Goal: Information Seeking & Learning: Learn about a topic

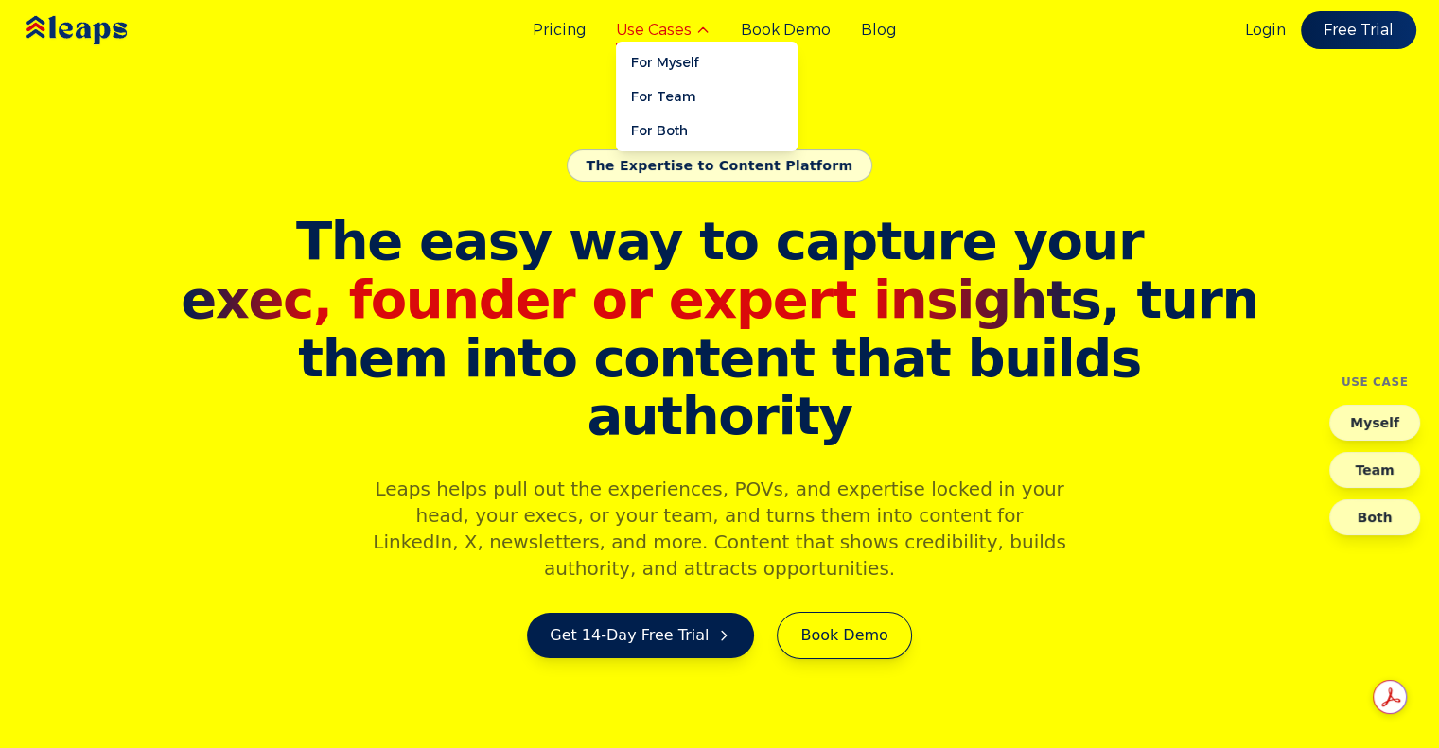
click at [681, 37] on button "Use Cases" at bounding box center [663, 30] width 95 height 23
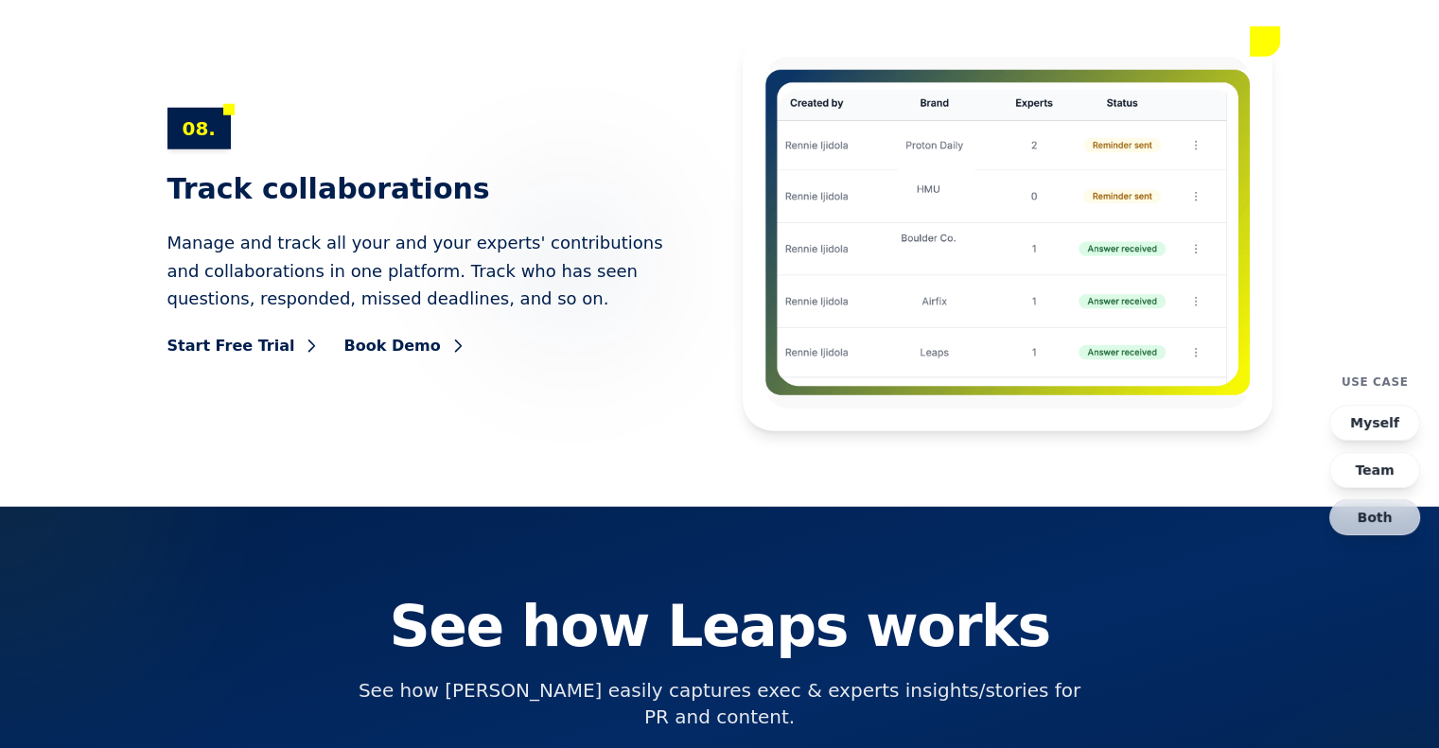
scroll to position [12299, 0]
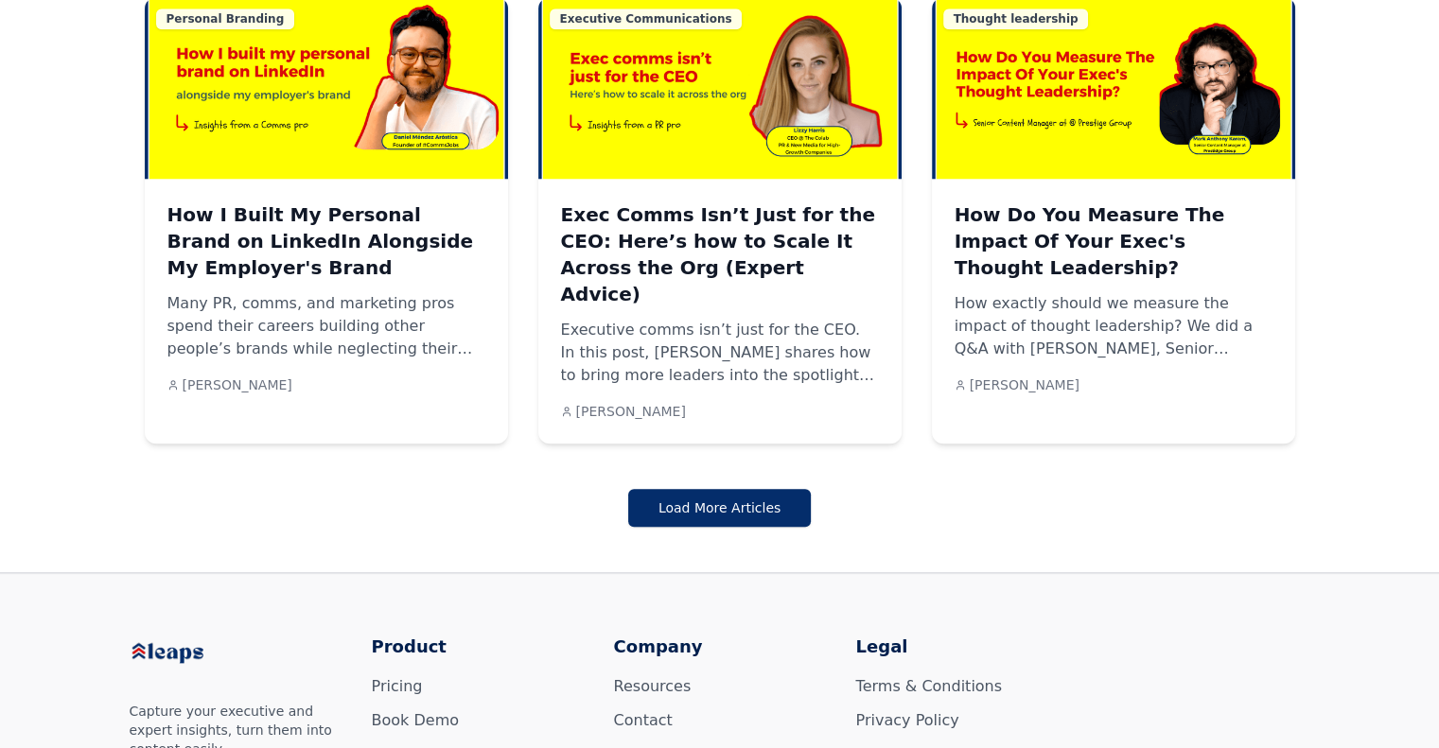
scroll to position [1767, 0]
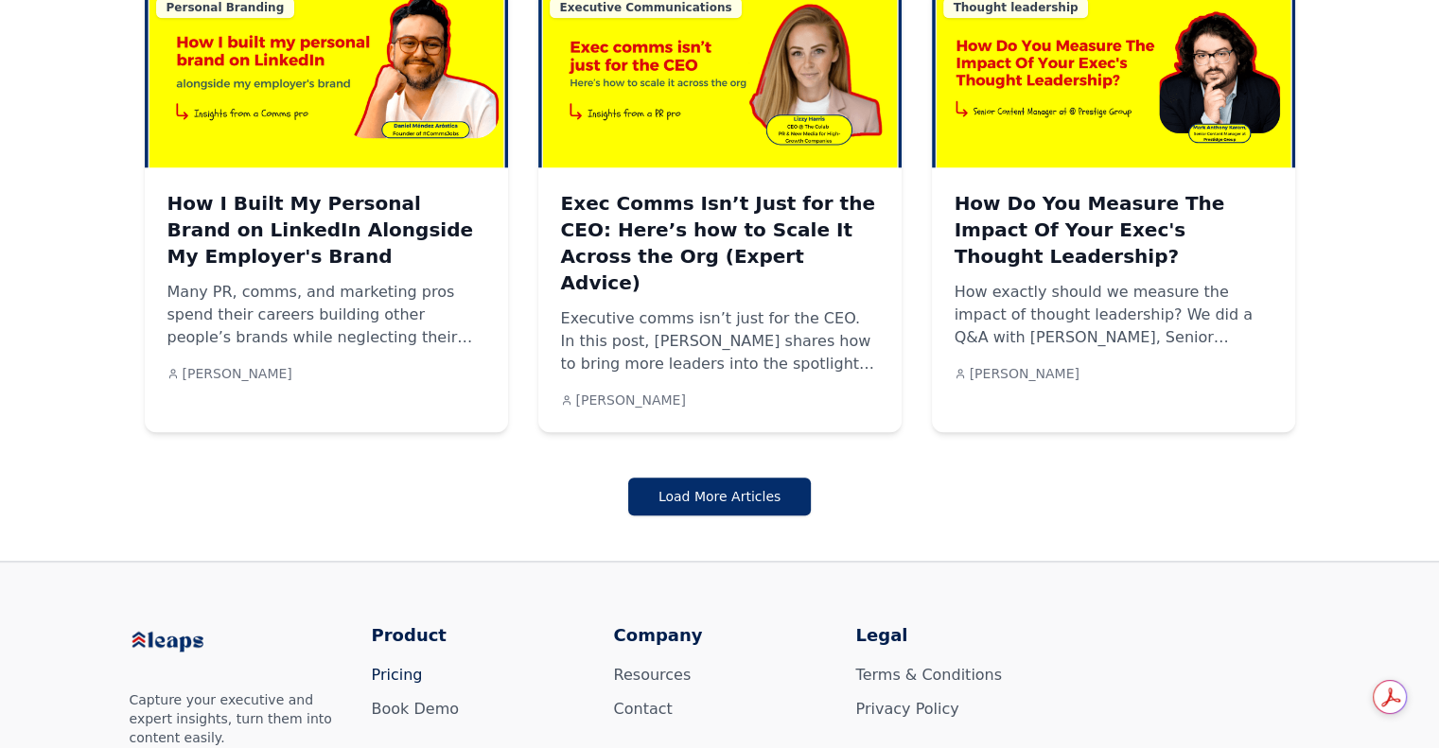
click at [385, 666] on link "Pricing" at bounding box center [397, 675] width 51 height 18
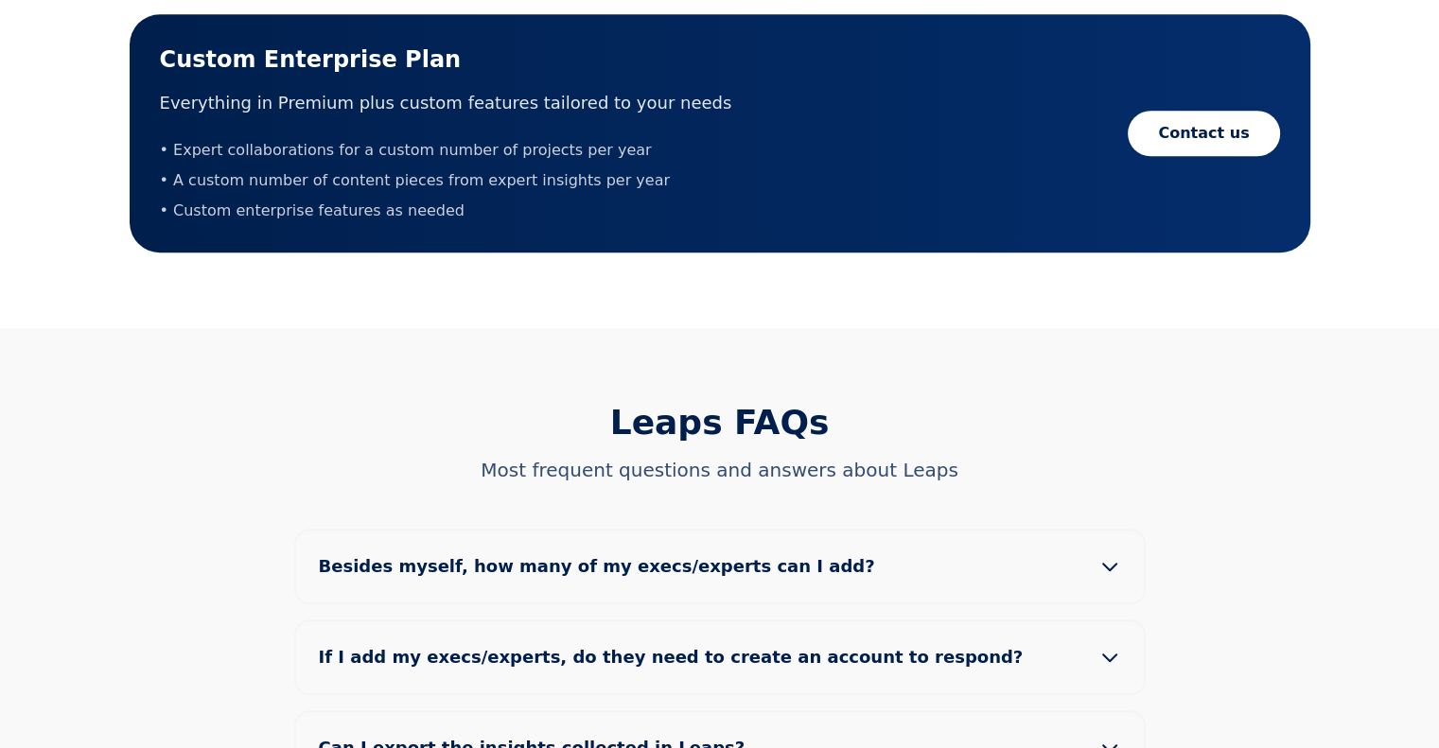
scroll to position [1514, 0]
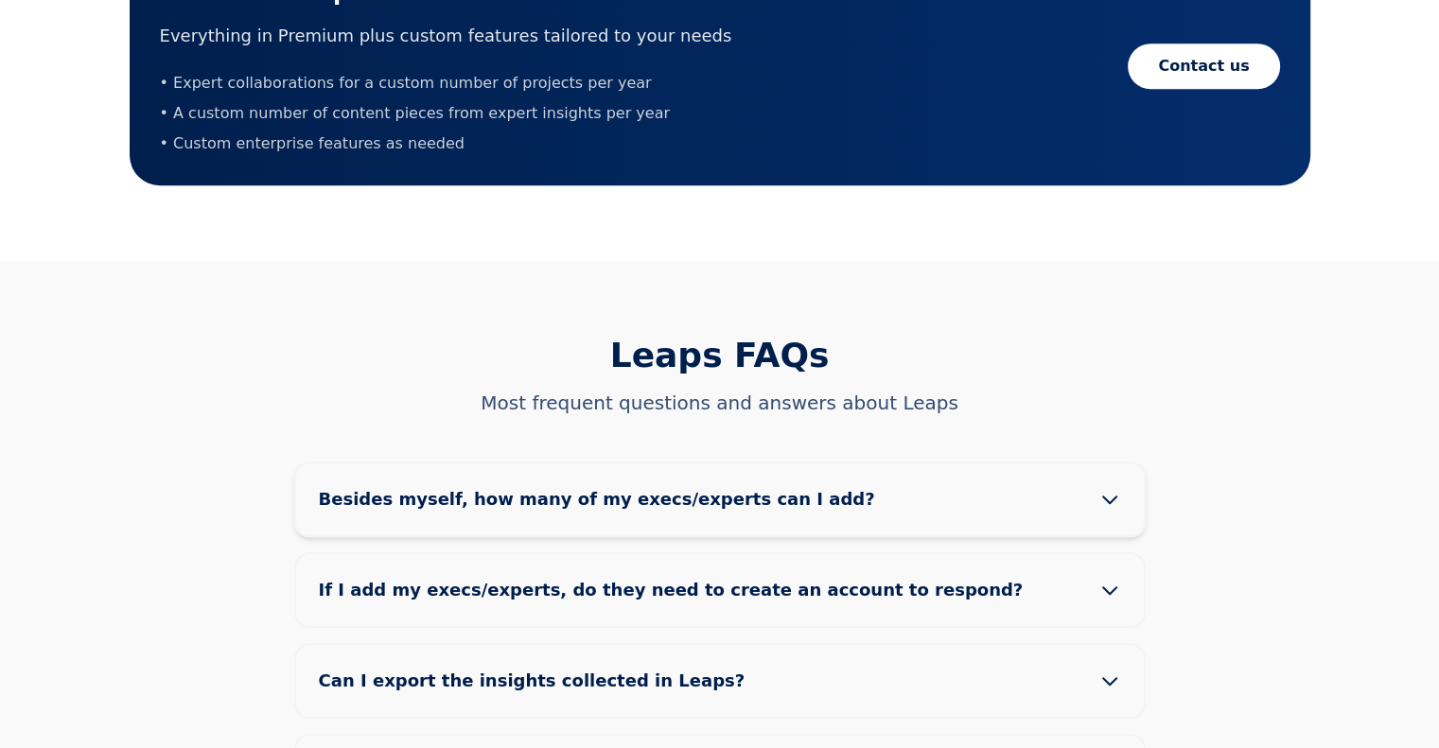
click at [452, 486] on span "Besides myself, how many of my execs/experts can I add?" at bounding box center [612, 499] width 587 height 26
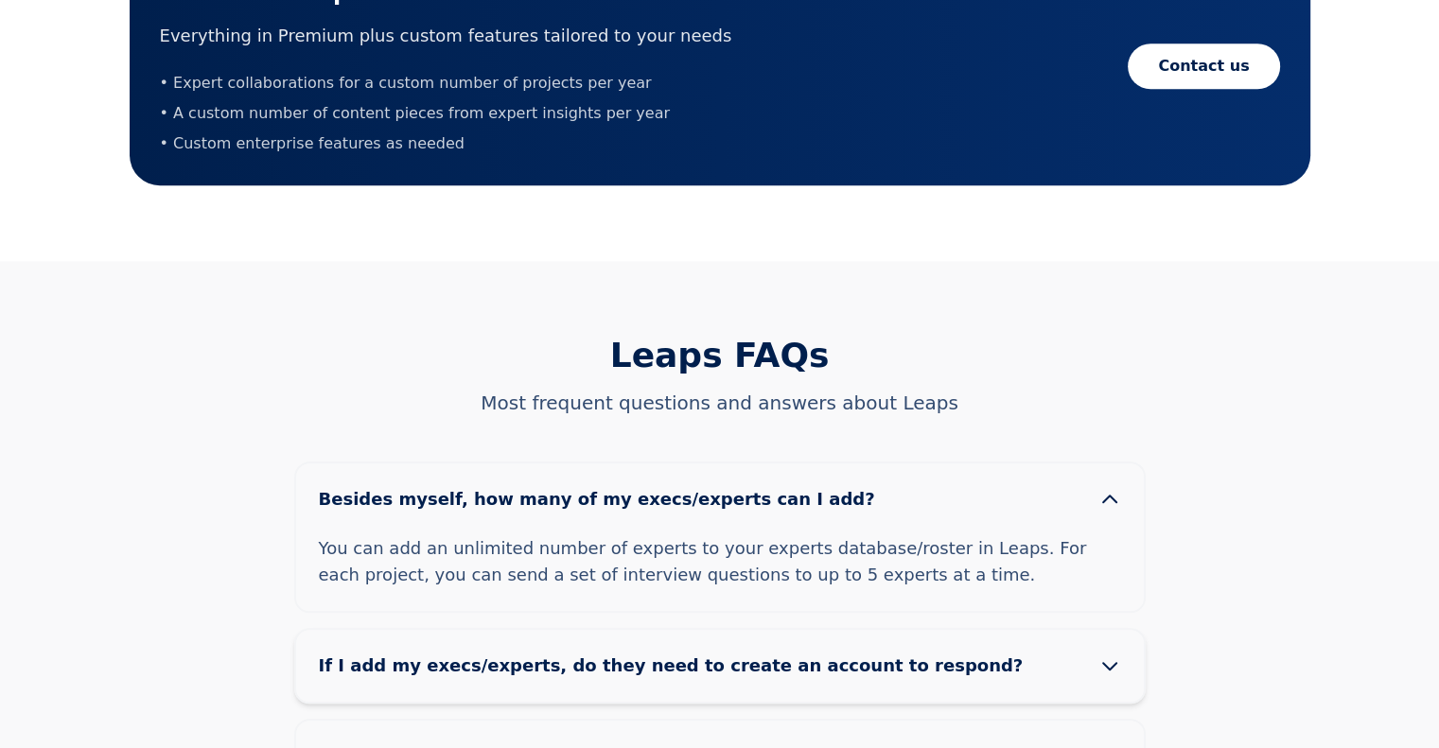
click at [435, 653] on span "If I add my execs/experts, do they need to create an account to respond?" at bounding box center [686, 666] width 735 height 26
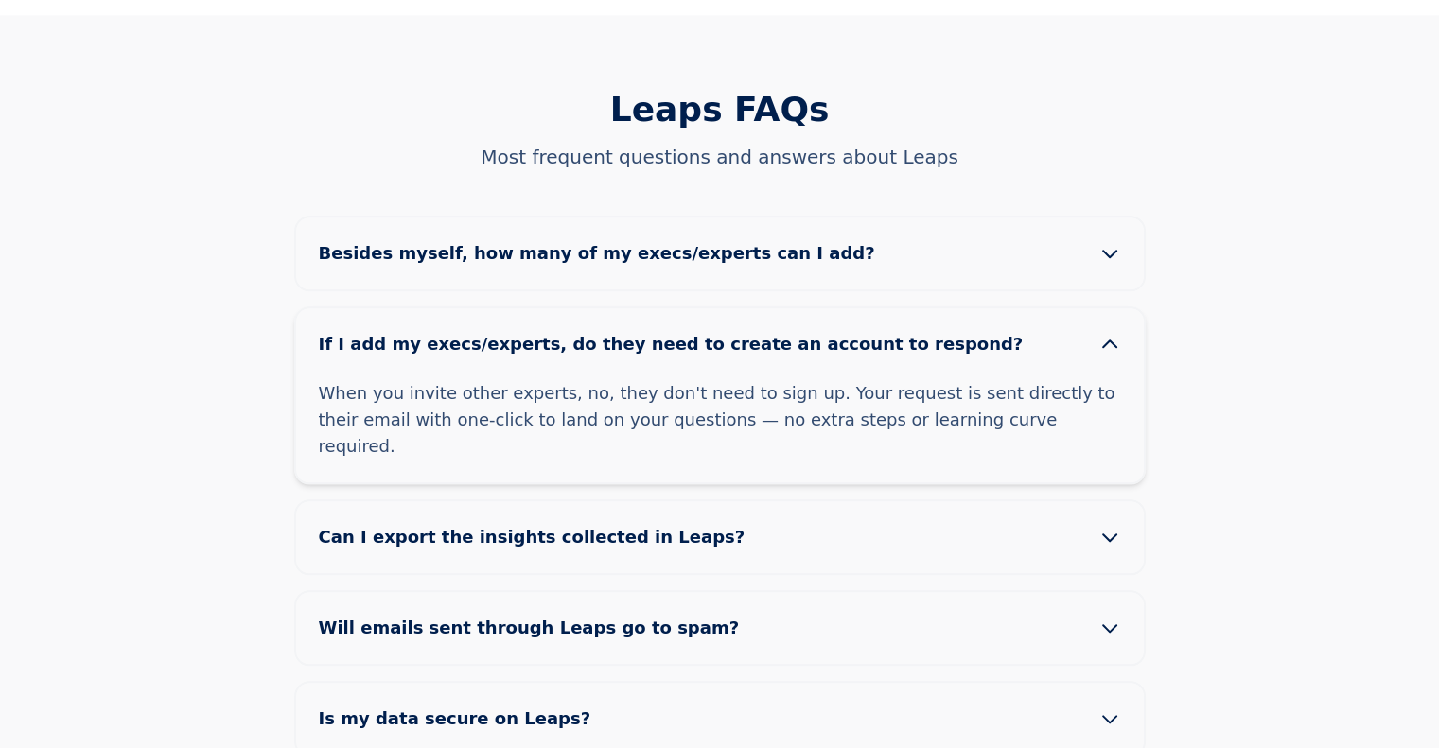
scroll to position [1798, 0]
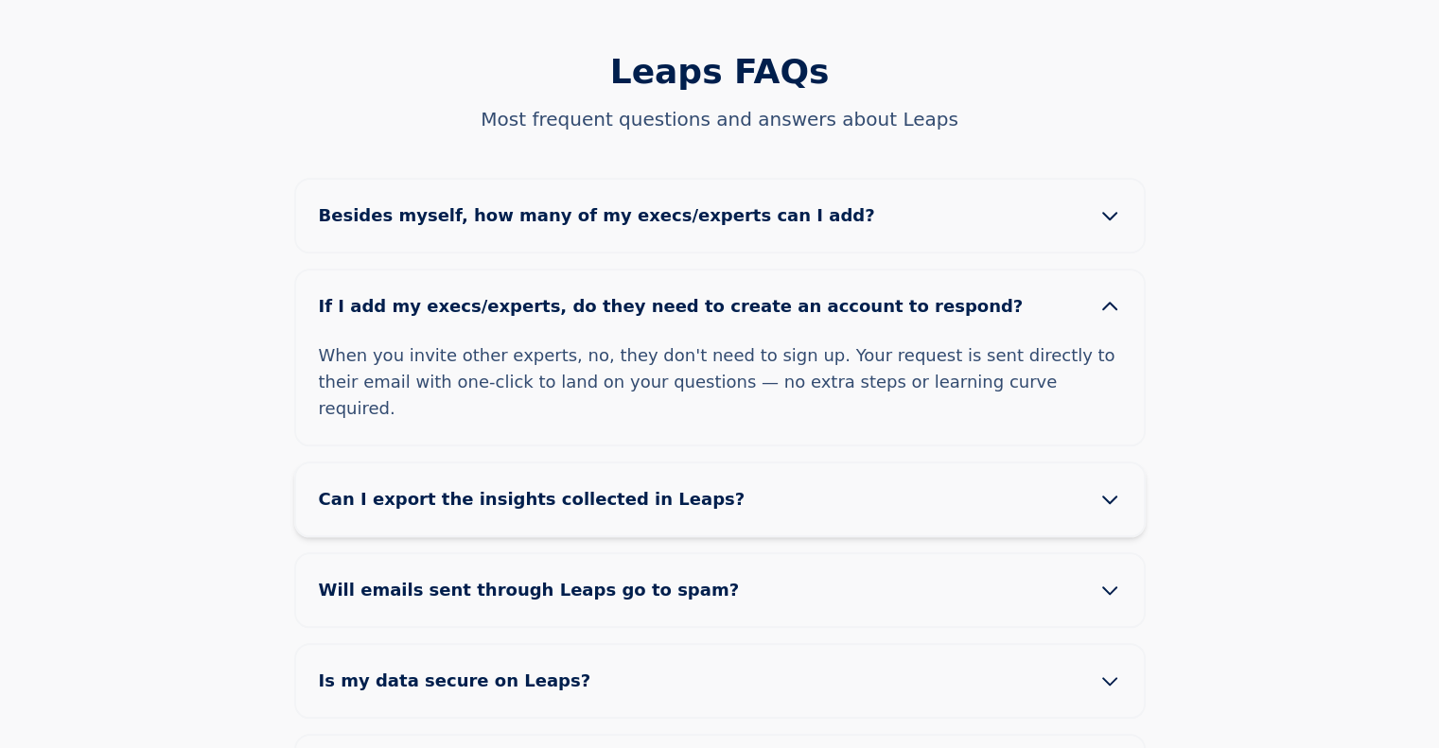
click at [424, 486] on span "Can I export the insights collected in Leaps?" at bounding box center [547, 499] width 457 height 26
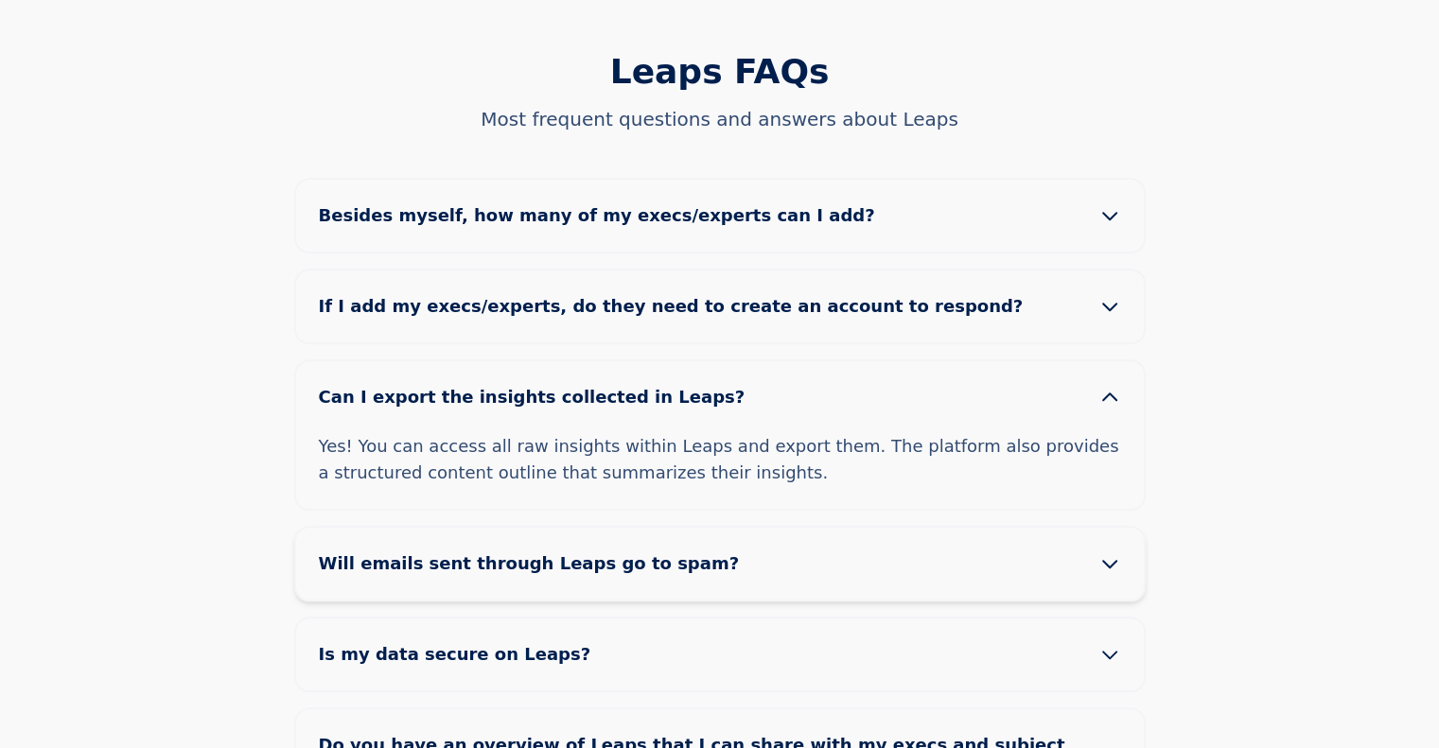
click at [413, 551] on span "Will emails sent through Leaps go to spam?" at bounding box center [544, 564] width 451 height 26
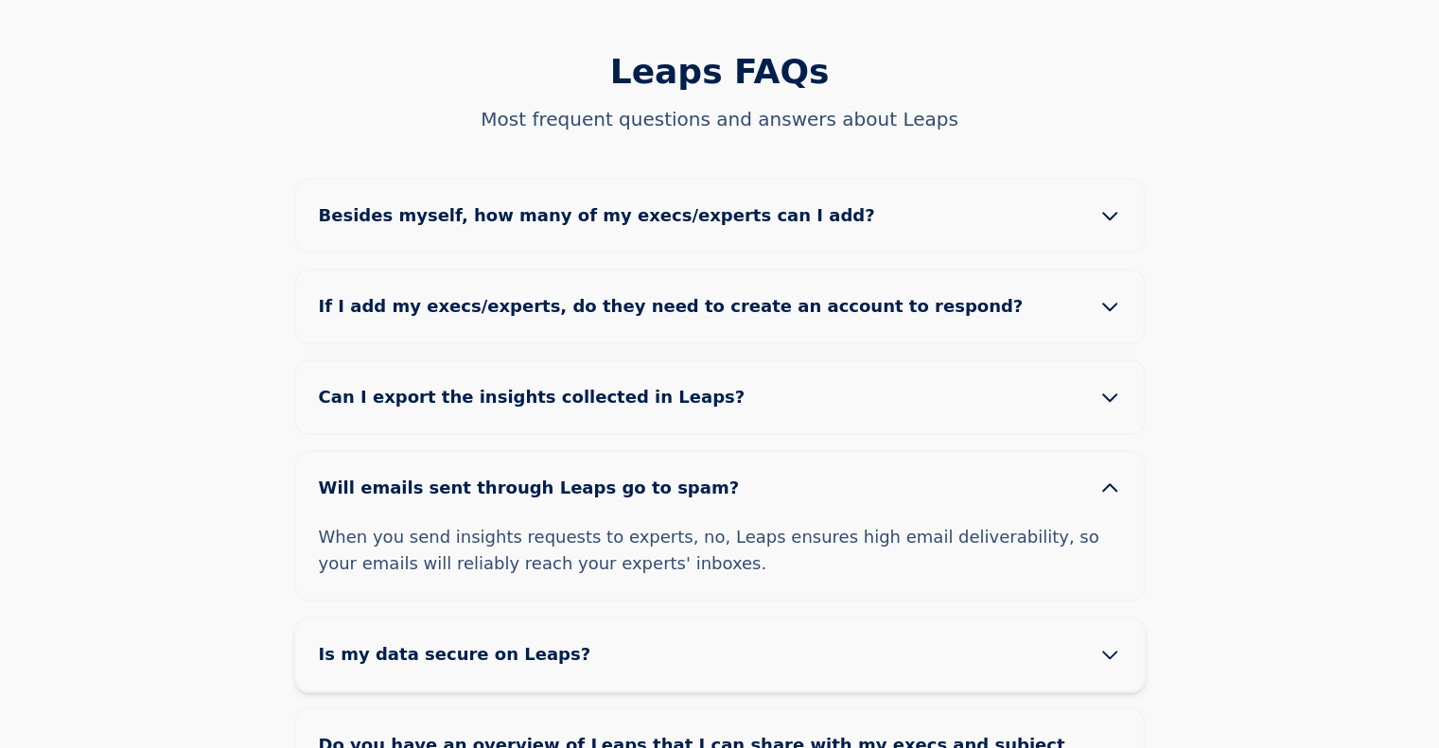
click at [409, 641] on span "Is my data secure on Leaps?" at bounding box center [470, 654] width 303 height 26
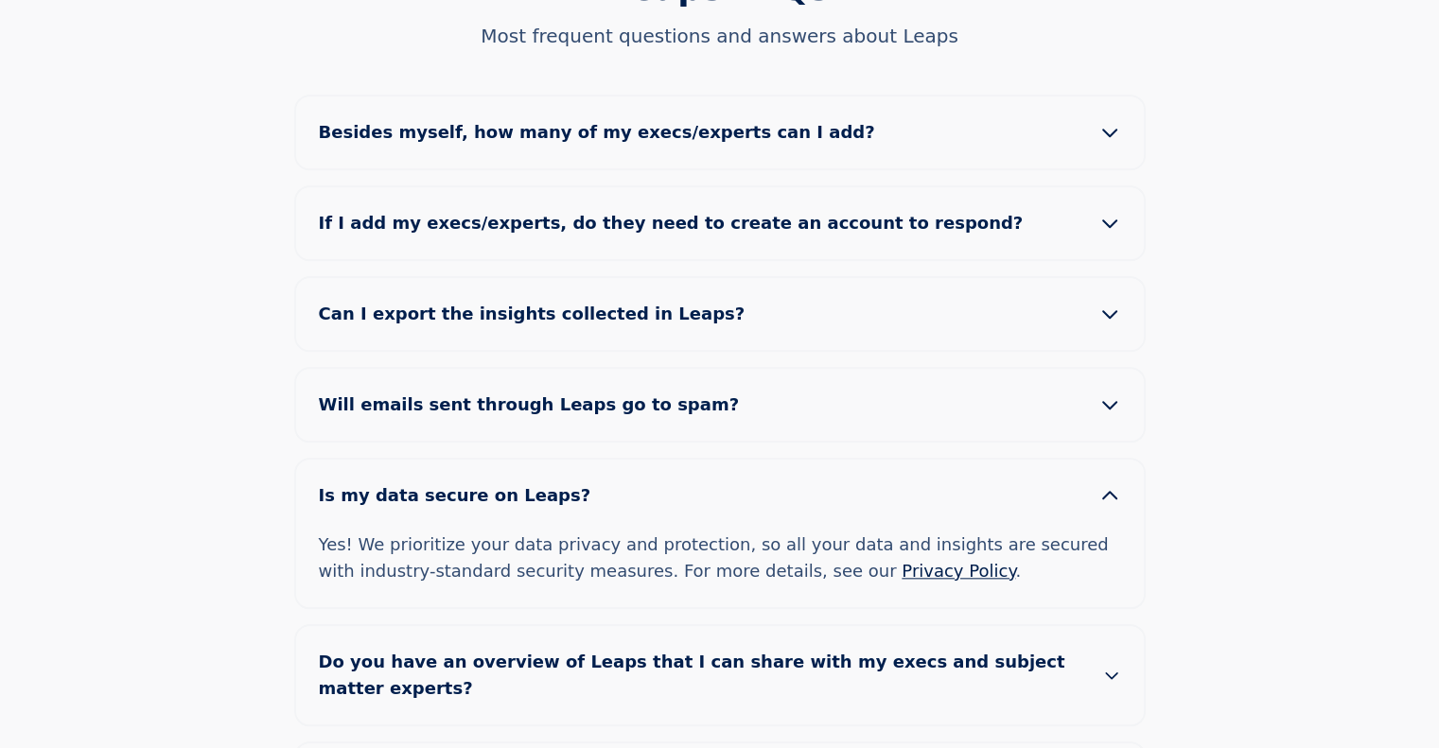
scroll to position [1987, 0]
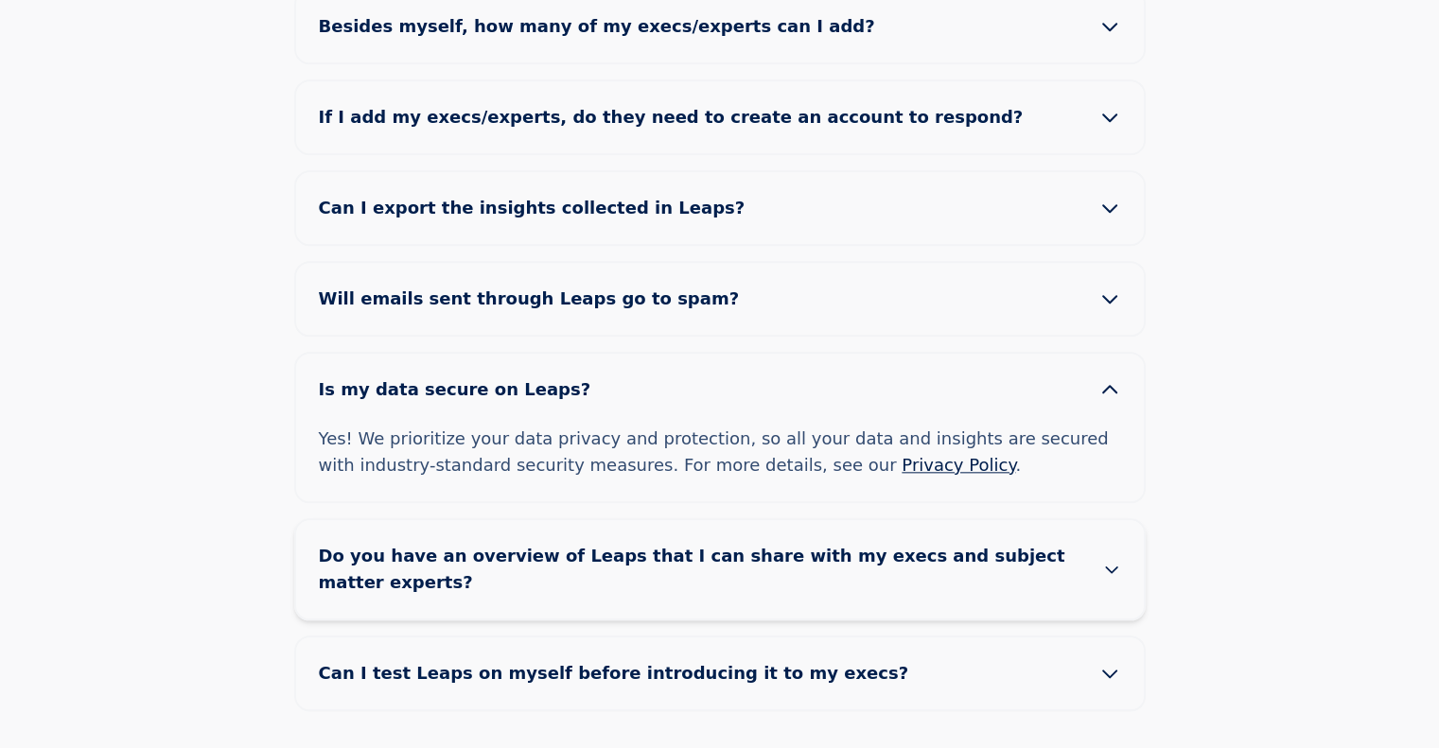
click at [492, 543] on span "Do you have an overview of Leaps that I can share with my execs and subject mat…" at bounding box center [710, 569] width 783 height 53
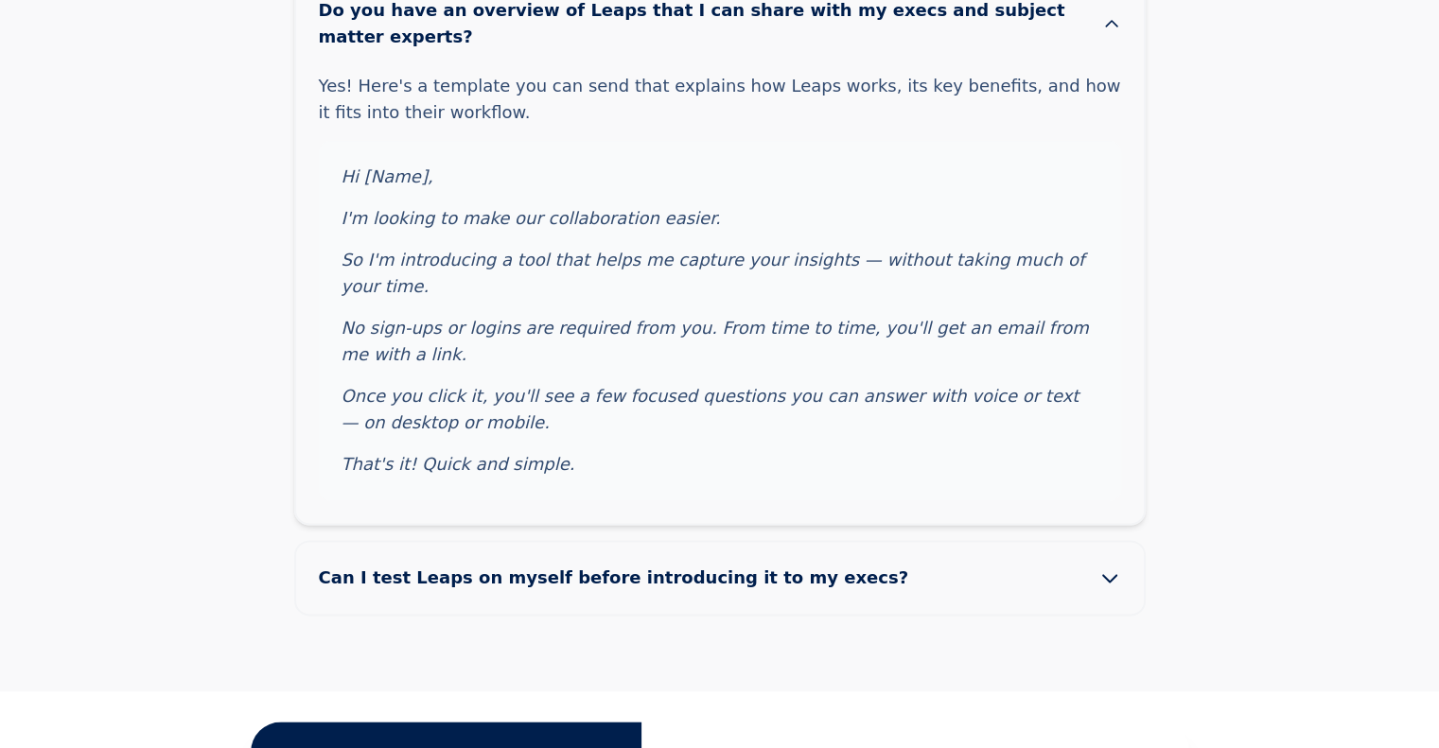
scroll to position [2460, 0]
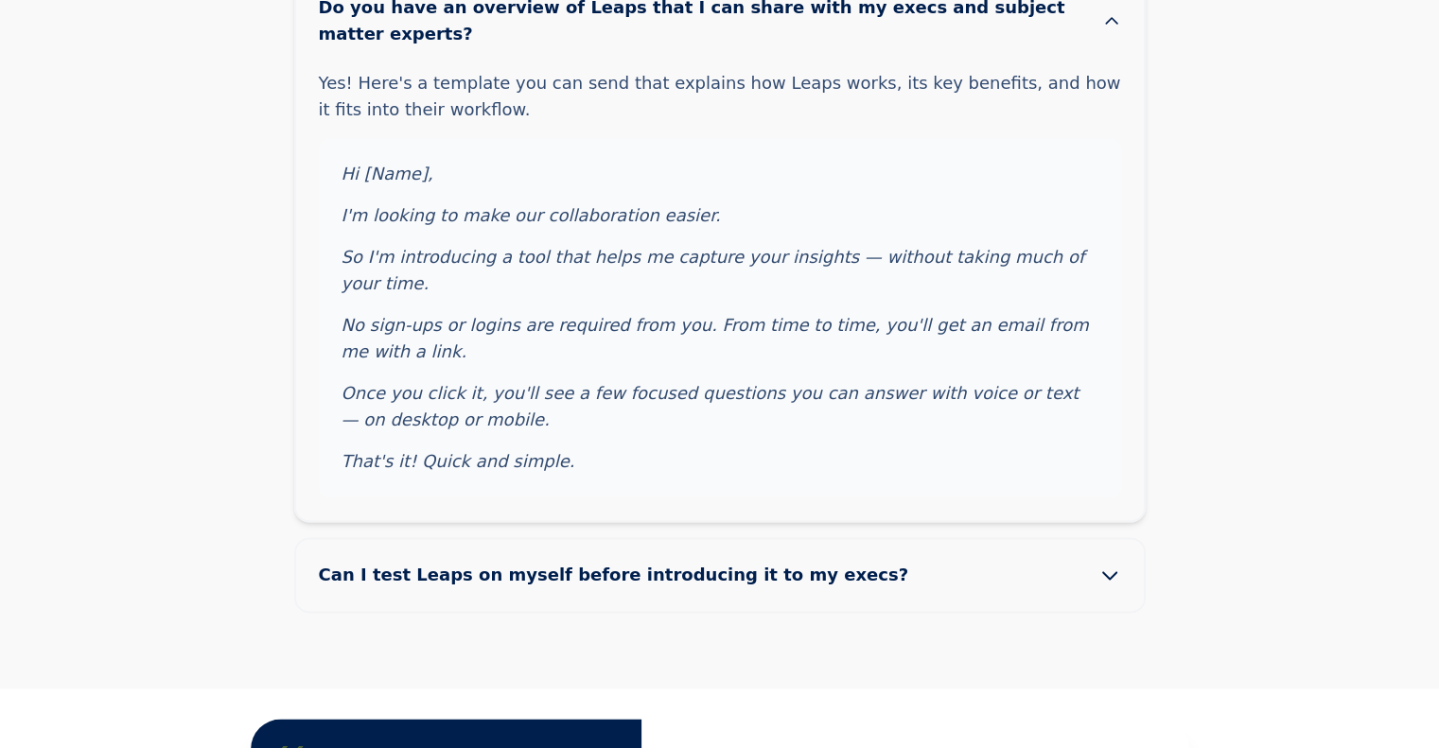
click at [492, 562] on span "Can I test Leaps on myself before introducing it to my execs?" at bounding box center [629, 575] width 620 height 26
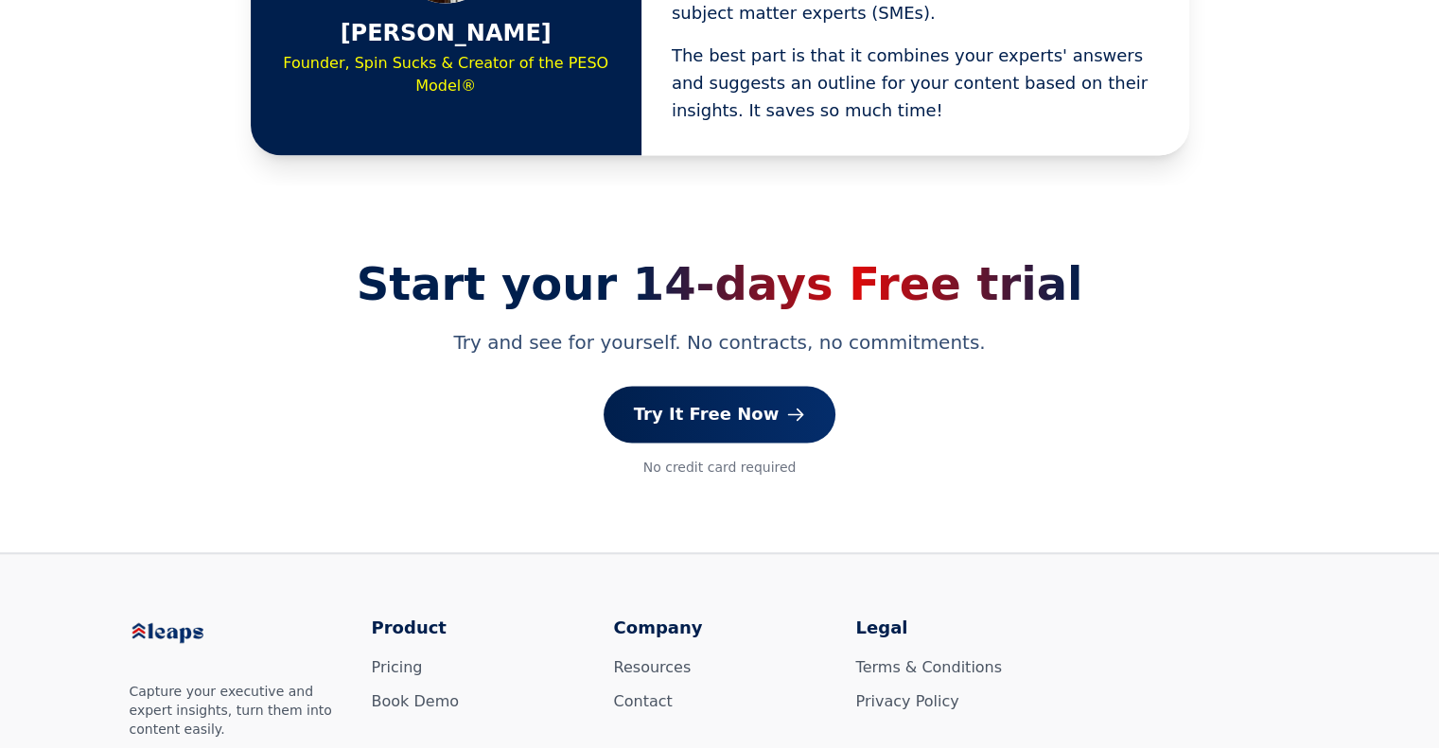
scroll to position [3019, 0]
